Goal: Browse casually

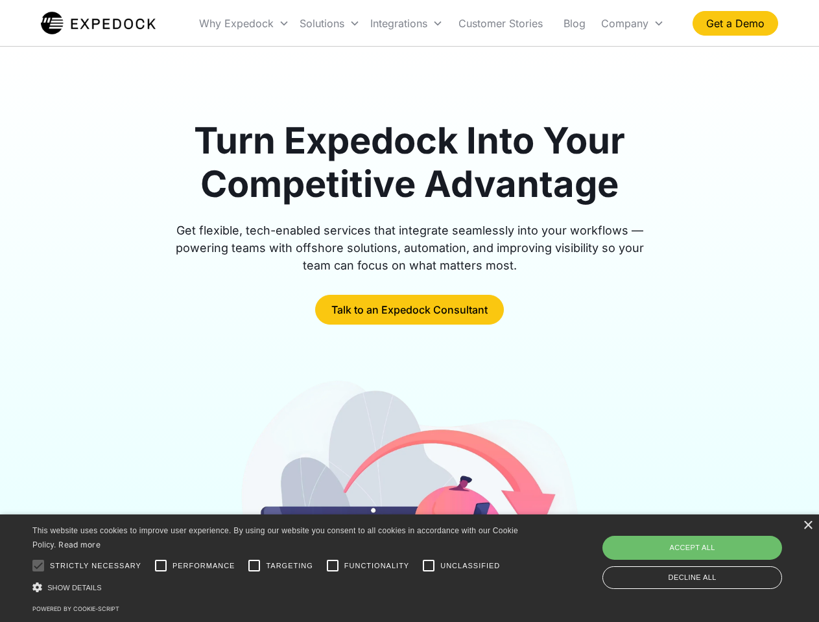
click at [432, 23] on div "Integrations" at bounding box center [406, 23] width 83 height 44
click at [244, 23] on div "Why Expedock" at bounding box center [236, 23] width 75 height 13
click at [329, 23] on div "Solutions" at bounding box center [322, 23] width 45 height 13
click at [406, 23] on div "Integrations" at bounding box center [398, 23] width 57 height 13
click at [632, 23] on div "Company" at bounding box center [624, 23] width 47 height 13
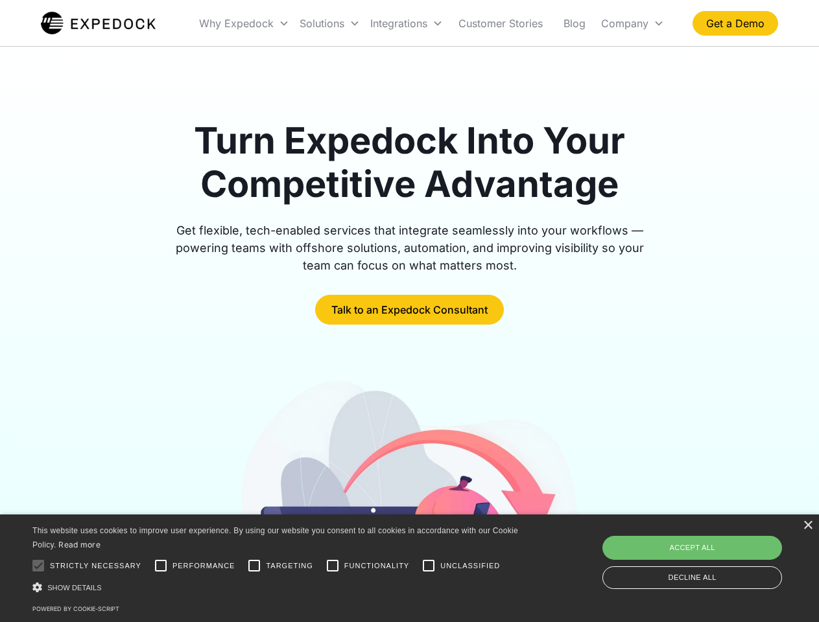
click at [38, 566] on div at bounding box center [38, 566] width 26 height 26
click at [161, 566] on input "Performance" at bounding box center [161, 566] width 26 height 26
checkbox input "true"
click at [254, 566] on input "Targeting" at bounding box center [254, 566] width 26 height 26
checkbox input "true"
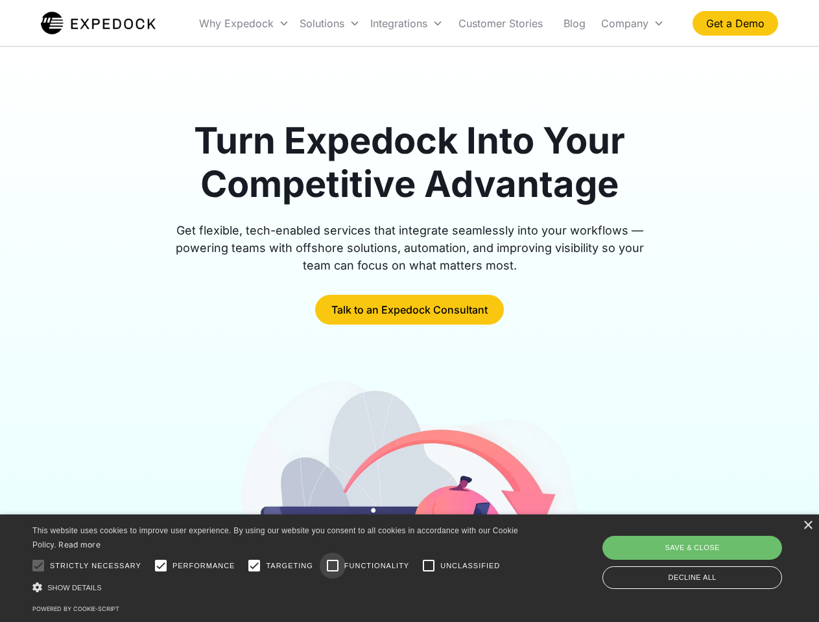
click at [333, 566] on input "Functionality" at bounding box center [333, 566] width 26 height 26
checkbox input "true"
click at [429, 566] on input "Unclassified" at bounding box center [429, 566] width 26 height 26
checkbox input "true"
